Goal: Task Accomplishment & Management: Use online tool/utility

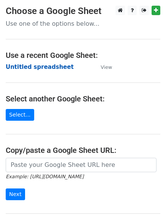
click at [58, 66] on strong "Untitled spreadsheet" at bounding box center [40, 67] width 68 height 7
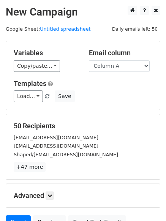
click at [70, 79] on div "Variables Copy/paste... {{Column A}} {{Column B}} {{Column C}} {{Column D}} {{C…" at bounding box center [83, 75] width 154 height 69
click at [118, 92] on div "Load... No templates saved Save" at bounding box center [83, 97] width 150 height 12
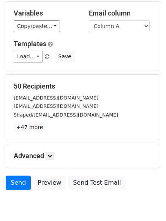
scroll to position [73, 0]
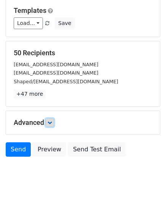
click at [49, 123] on icon at bounding box center [49, 123] width 5 height 5
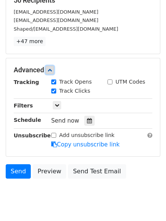
scroll to position [127, 0]
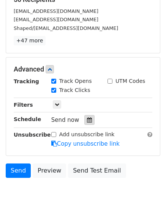
click at [88, 122] on icon at bounding box center [89, 120] width 5 height 5
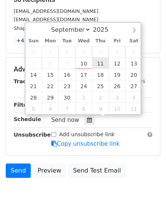
type input "2025-09-11 12:00"
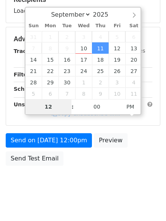
type input "1"
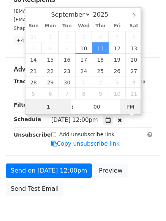
type input "2025-09-11 01:00"
type input "01"
click at [126, 105] on span "PM" at bounding box center [130, 106] width 21 height 15
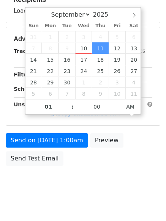
click at [121, 182] on body "New Campaign Daily emails left: 50 Google Sheet: Untitled spreadsheet Variables…" at bounding box center [83, 39] width 166 height 321
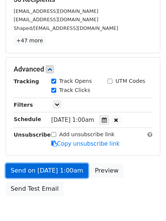
click at [61, 168] on link "Send on Sep 11 at 1:00am" at bounding box center [47, 171] width 82 height 14
click at [62, 170] on link "Send on Sep 11 at 1:00am" at bounding box center [47, 171] width 82 height 14
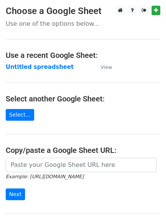
click at [50, 70] on strong "Untitled spreadsheet" at bounding box center [40, 67] width 68 height 7
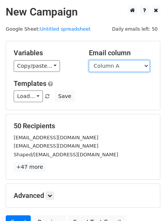
click at [121, 70] on select "Column A Column B Column C Column D Column E" at bounding box center [119, 66] width 61 height 12
select select "Column B"
click at [89, 60] on select "Column A Column B Column C Column D Column E" at bounding box center [119, 66] width 61 height 12
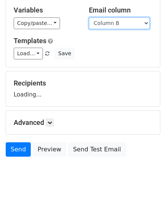
scroll to position [43, 0]
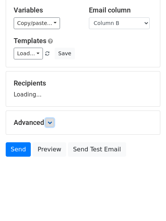
click at [52, 123] on icon at bounding box center [49, 123] width 5 height 5
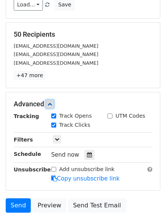
scroll to position [148, 0]
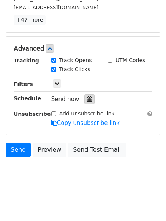
click at [87, 97] on icon at bounding box center [89, 99] width 5 height 5
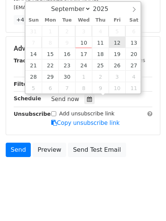
type input "2025-09-12 12:00"
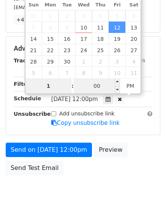
type input "1"
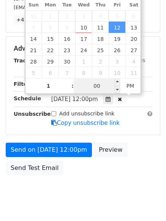
type input "2025-09-12 13:00"
type input "01"
click at [100, 84] on input "00" at bounding box center [97, 85] width 46 height 15
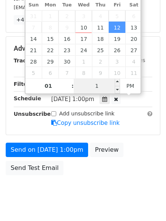
type input "11"
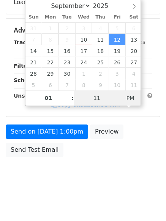
type input "2025-09-12 01:11"
click at [129, 100] on body "New Campaign Daily emails left: 50 Google Sheet: Untitled spreadsheet Variables…" at bounding box center [83, 30] width 166 height 321
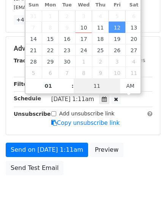
scroll to position [135, 0]
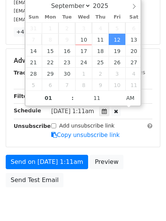
click at [108, 177] on body "New Campaign Daily emails left: 50 Google Sheet: Untitled spreadsheet Variables…" at bounding box center [83, 46] width 166 height 352
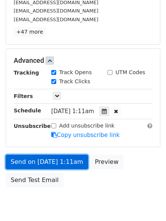
click at [62, 165] on link "Send on Sep 12 at 1:11am" at bounding box center [47, 162] width 82 height 14
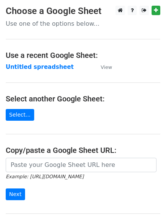
click at [66, 74] on main "Choose a Google Sheet Use one of the options below... Use a recent Google Sheet…" at bounding box center [83, 123] width 166 height 235
click at [54, 66] on strong "Untitled spreadsheet" at bounding box center [40, 67] width 68 height 7
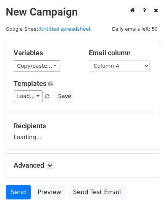
click at [118, 66] on select "Column A Column B Column C Column D Column E" at bounding box center [119, 66] width 61 height 12
click at [126, 64] on select "Column A Column B Column C Column D Column E" at bounding box center [119, 66] width 61 height 12
click at [89, 60] on select "Column A Column B Column C Column D Column E" at bounding box center [119, 66] width 61 height 12
click at [118, 60] on select "Column A Column B Column C Column D Column E" at bounding box center [119, 66] width 61 height 12
select select "Column C"
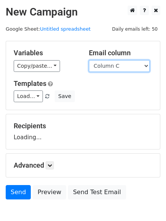
click at [89, 60] on select "Column A Column B Column C Column D Column E" at bounding box center [119, 66] width 61 height 12
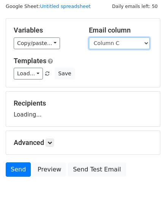
scroll to position [43, 0]
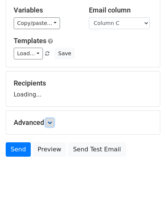
click at [52, 123] on icon at bounding box center [49, 123] width 5 height 5
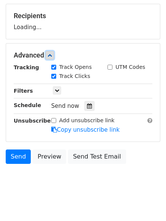
scroll to position [111, 0]
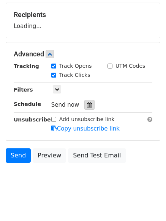
click at [88, 104] on icon at bounding box center [89, 104] width 5 height 5
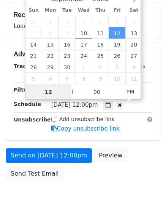
scroll to position [0, 0]
type input "2025-09-13 12:00"
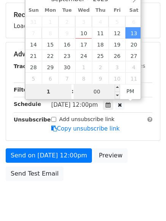
type input "1"
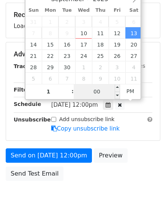
type input "2025-09-13 13:00"
type input "01"
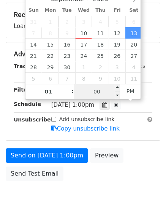
click at [91, 92] on input "00" at bounding box center [97, 91] width 46 height 15
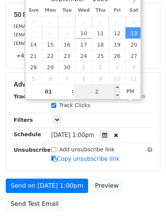
type input "22"
type input "2025-09-13 01:22"
click at [133, 94] on span "PM" at bounding box center [130, 91] width 21 height 15
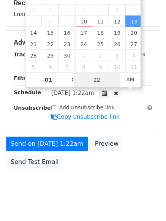
scroll to position [135, 0]
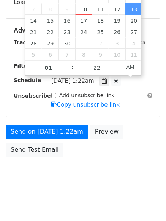
click at [94, 188] on body "New Campaign Daily emails left: 50 Google Sheet: Untitled spreadsheet Variables…" at bounding box center [83, 30] width 166 height 321
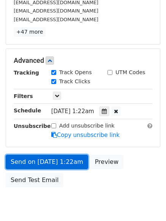
click at [58, 165] on link "Send on Sep 13 at 1:22am" at bounding box center [47, 162] width 82 height 14
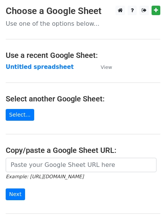
click at [51, 69] on strong "Untitled spreadsheet" at bounding box center [40, 67] width 68 height 7
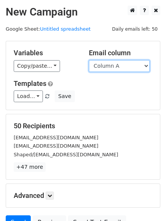
click at [132, 66] on select "Column A Column B Column C Column D Column E" at bounding box center [119, 66] width 61 height 12
click at [137, 66] on select "Column A Column B Column C Column D Column E" at bounding box center [119, 66] width 61 height 12
click at [134, 63] on select "Column A Column B Column C Column D Column E" at bounding box center [119, 66] width 61 height 12
select select "Column D"
click at [89, 60] on select "Column A Column B Column C Column D Column E" at bounding box center [119, 66] width 61 height 12
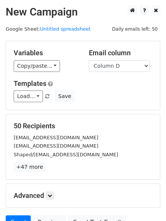
click at [121, 104] on div "Variables Copy/paste... {{Column A}} {{Column B}} {{Column C}} {{Column D}} {{C…" at bounding box center [83, 75] width 154 height 69
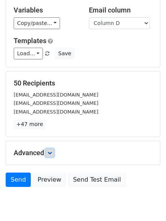
click at [54, 120] on form "Variables Copy/paste... {{Column A}} {{Column B}} {{Column C}} {{Column D}} {{C…" at bounding box center [83, 94] width 154 height 193
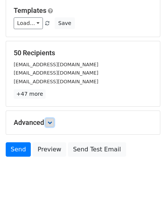
click at [52, 123] on icon at bounding box center [49, 123] width 5 height 5
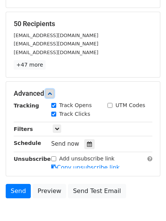
scroll to position [135, 0]
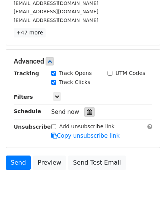
click at [89, 113] on div at bounding box center [89, 112] width 10 height 10
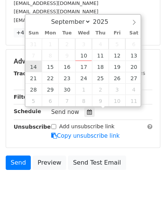
type input "2025-09-14 12:00"
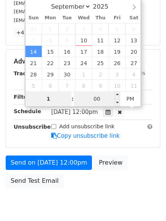
type input "1"
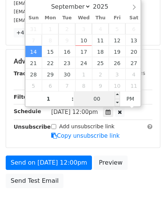
type input "2025-09-14 13:00"
type input "01"
click at [97, 101] on input "00" at bounding box center [97, 98] width 46 height 15
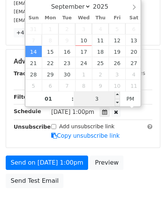
type input "33"
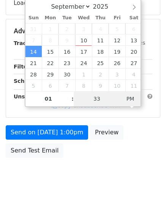
type input "2025-09-14 01:33"
click at [136, 103] on span "PM" at bounding box center [130, 98] width 21 height 15
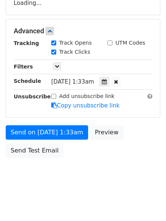
click at [110, 193] on html "New Campaign Daily emails left: 50 Google Sheet: Untitled spreadsheet Variables…" at bounding box center [83, 43] width 166 height 357
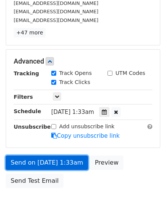
click at [61, 169] on link "Send on Sep 14 at 1:33am" at bounding box center [47, 163] width 82 height 14
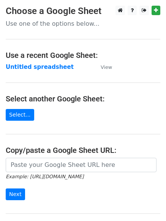
click at [55, 71] on td "Untitled spreadsheet" at bounding box center [49, 67] width 87 height 9
click at [56, 67] on strong "Untitled spreadsheet" at bounding box center [40, 67] width 68 height 7
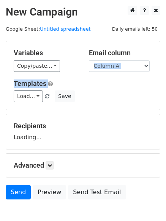
click at [112, 65] on main "New Campaign Daily emails left: 50 Google Sheet: Untitled spreadsheet Variables…" at bounding box center [83, 105] width 166 height 198
click at [112, 65] on select "Column A Column B Column C Column D Column E" at bounding box center [119, 66] width 61 height 12
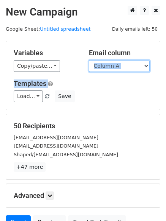
click at [111, 67] on select "Column A Column B Column C Column D Column E" at bounding box center [119, 66] width 61 height 12
select select "Column E"
click at [89, 60] on select "Column A Column B Column C Column D Column E" at bounding box center [119, 66] width 61 height 12
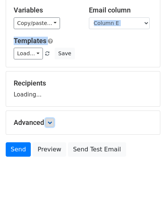
click at [49, 121] on icon at bounding box center [49, 123] width 5 height 5
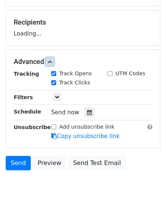
scroll to position [105, 0]
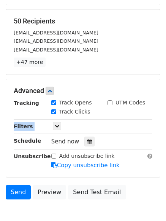
click at [89, 114] on div "Tracking Track Opens UTM Codes Track Clicks Filters Only include spreadsheet ro…" at bounding box center [83, 134] width 138 height 71
click at [87, 144] on icon at bounding box center [89, 141] width 5 height 5
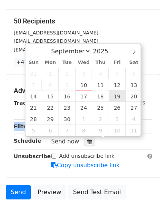
drag, startPoint x: 106, startPoint y: 119, endPoint x: 115, endPoint y: 97, distance: 23.8
click at [115, 97] on body "New Campaign Daily emails left: 50 Google Sheet: Untitled spreadsheet Variables…" at bounding box center [83, 67] width 166 height 333
type input "[DATE] 12:00"
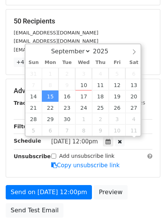
scroll to position [0, 0]
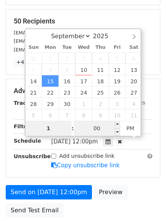
type input "1"
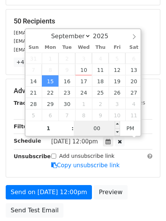
type input "[DATE] 13:00"
type input "01"
click at [108, 130] on input "00" at bounding box center [97, 128] width 46 height 15
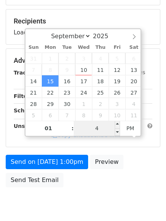
type input "44"
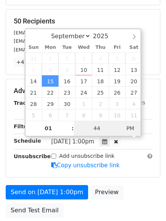
type input "[DATE] 01:44"
click at [138, 129] on span "AM" at bounding box center [130, 128] width 21 height 15
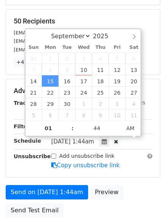
drag, startPoint x: 111, startPoint y: 179, endPoint x: 110, endPoint y: 186, distance: 6.9
click at [110, 186] on form "Variables Copy/paste... {{Column A}} {{Column B}} {{Column C}} {{Column D}} {{C…" at bounding box center [83, 79] width 154 height 286
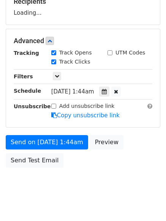
scroll to position [135, 0]
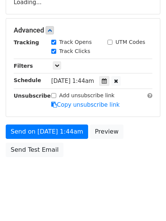
click at [104, 176] on body "New Campaign Daily emails left: 50 Google Sheet: Untitled spreadsheet Variables…" at bounding box center [83, 30] width 166 height 321
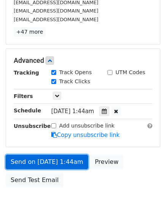
click at [73, 162] on link "Send on [DATE] 1:44am" at bounding box center [47, 162] width 82 height 14
